Goal: Obtain resource: Download file/media

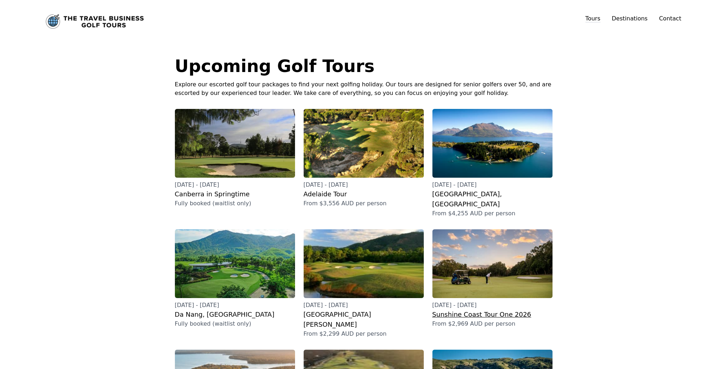
click at [484, 309] on h3 "Sunshine Coast Tour One 2026" at bounding box center [493, 314] width 120 height 10
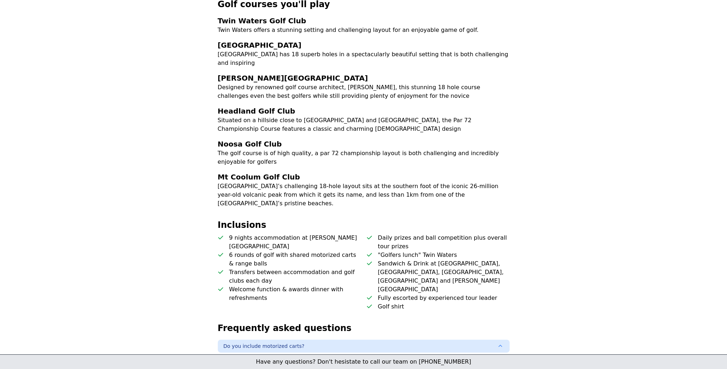
scroll to position [166, 0]
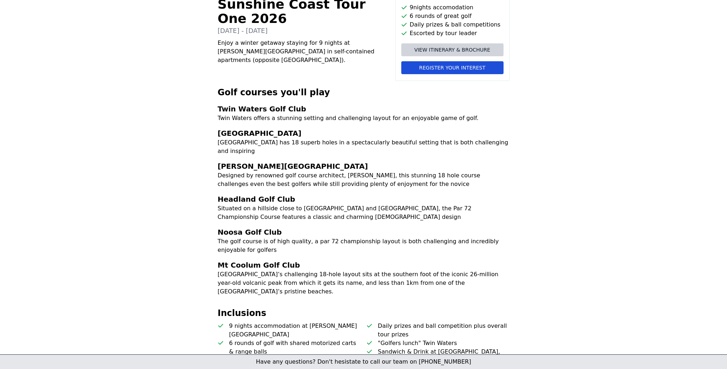
click at [476, 68] on span "Register your interest" at bounding box center [452, 67] width 66 height 7
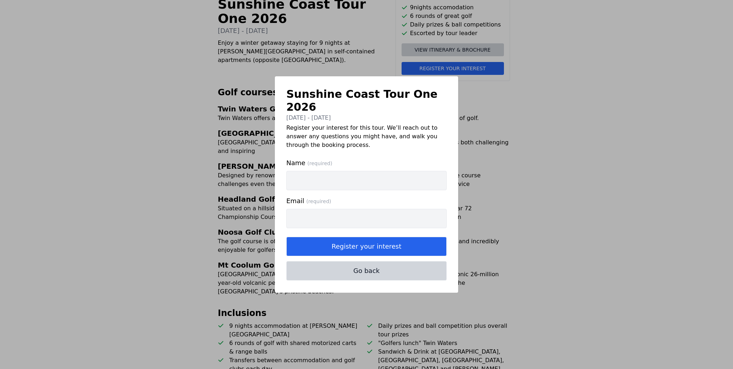
click at [395, 263] on button "Go back" at bounding box center [366, 270] width 160 height 19
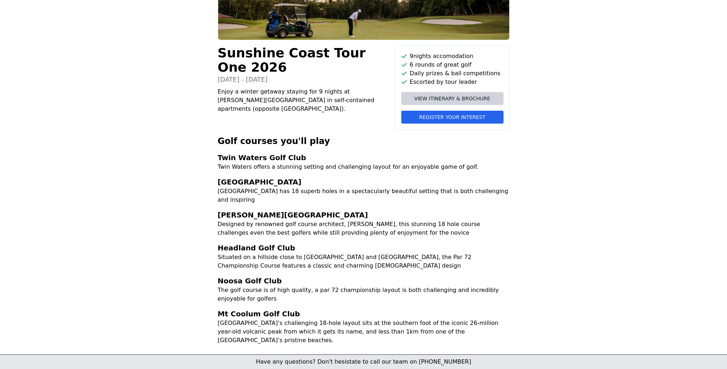
scroll to position [59, 0]
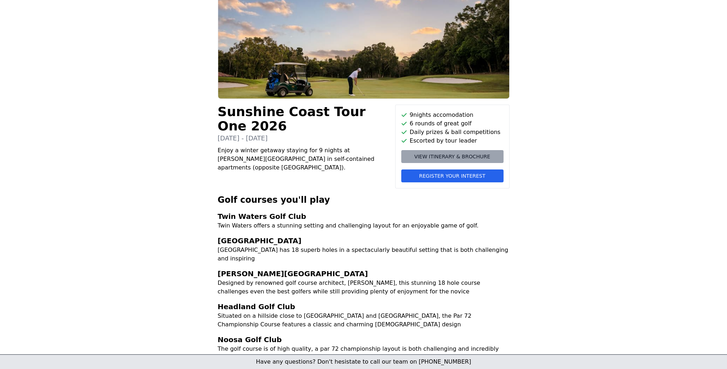
click at [441, 154] on span "View itinerary & brochure" at bounding box center [452, 156] width 76 height 7
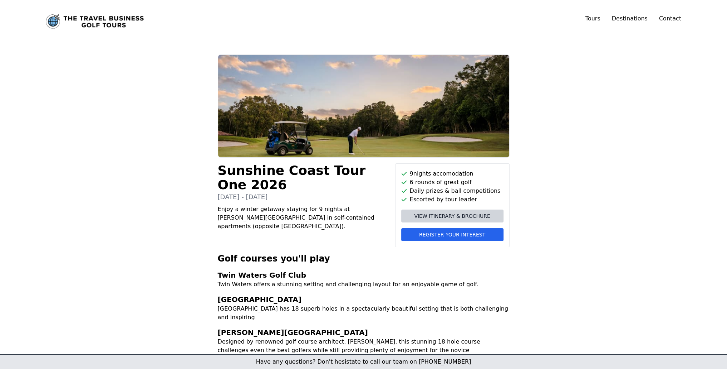
scroll to position [0, 0]
